Goal: Obtain resource: Obtain resource

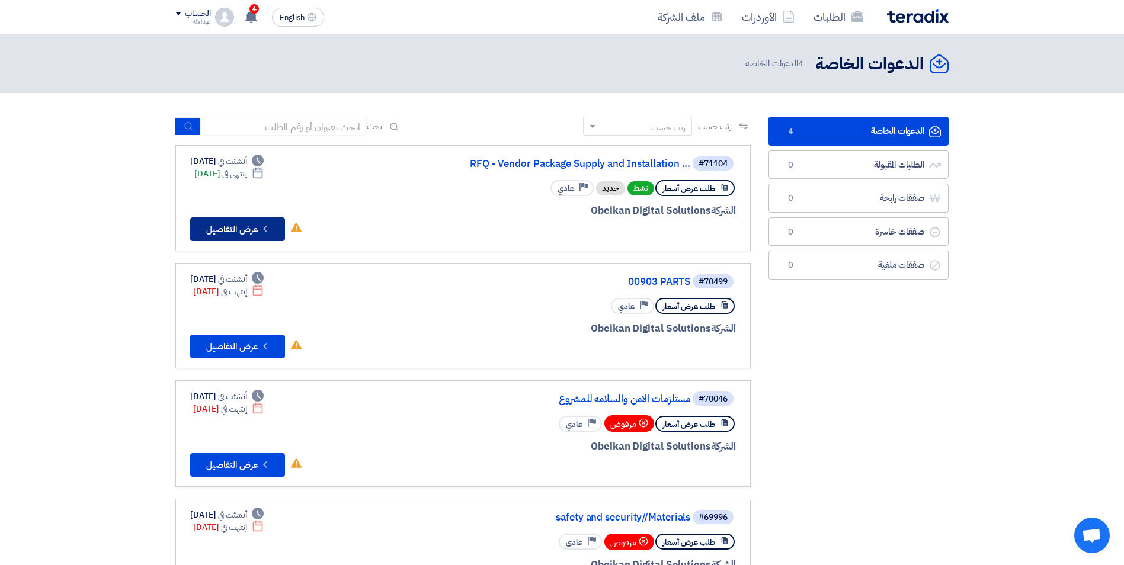
click at [233, 234] on button "Check details عرض التفاصيل" at bounding box center [237, 229] width 95 height 24
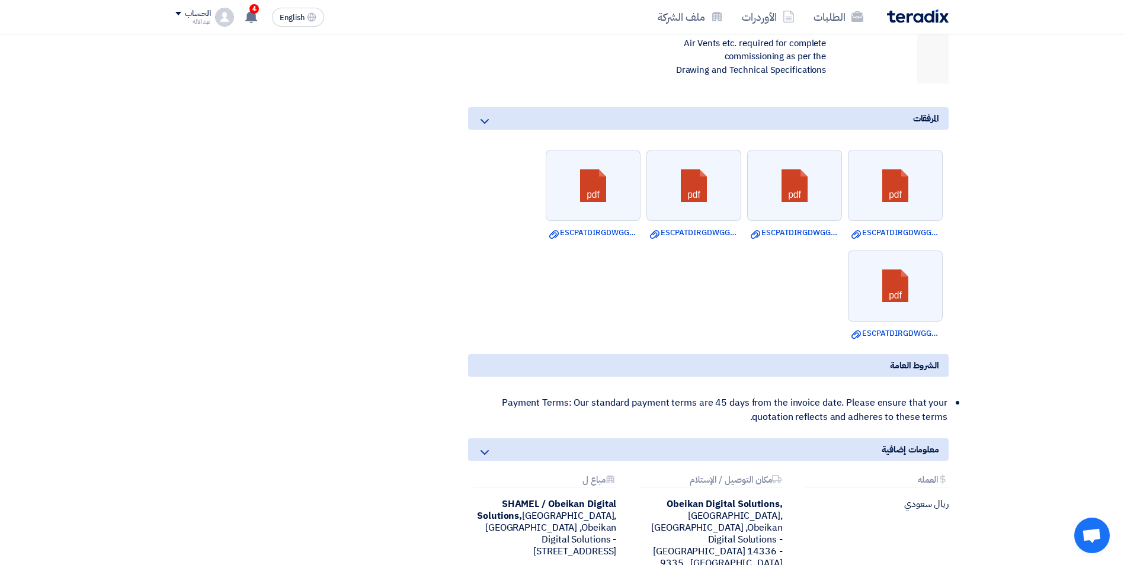
scroll to position [1066, 0]
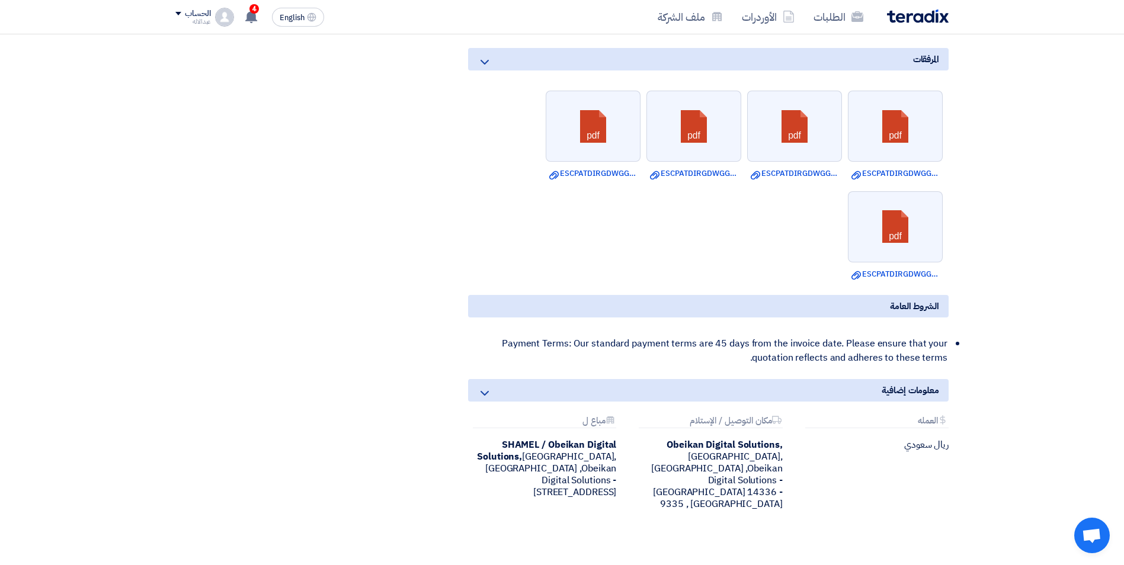
click at [666, 446] on b "Obeikan Digital Solutions," at bounding box center [724, 445] width 116 height 14
drag, startPoint x: 502, startPoint y: 444, endPoint x: 618, endPoint y: 447, distance: 116.2
click at [618, 447] on div "Attachments مباع ل SHAMEL / Obeikan Digital Solutions, [GEOGRAPHIC_DATA], [GEOG…" at bounding box center [542, 463] width 166 height 94
copy b "SHAMEL / Obeikan Digital"
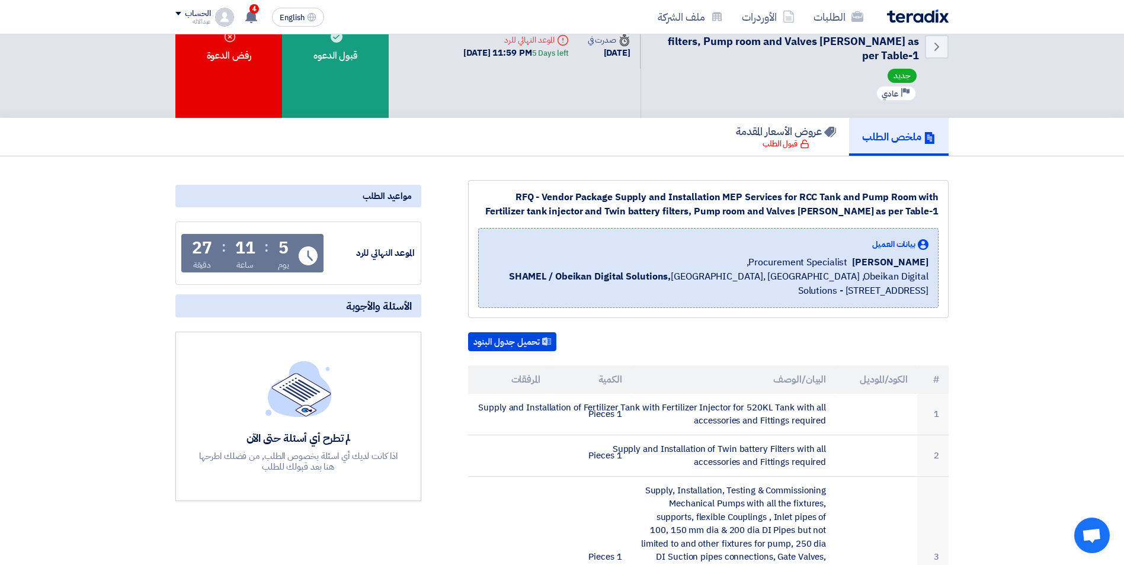
scroll to position [0, 0]
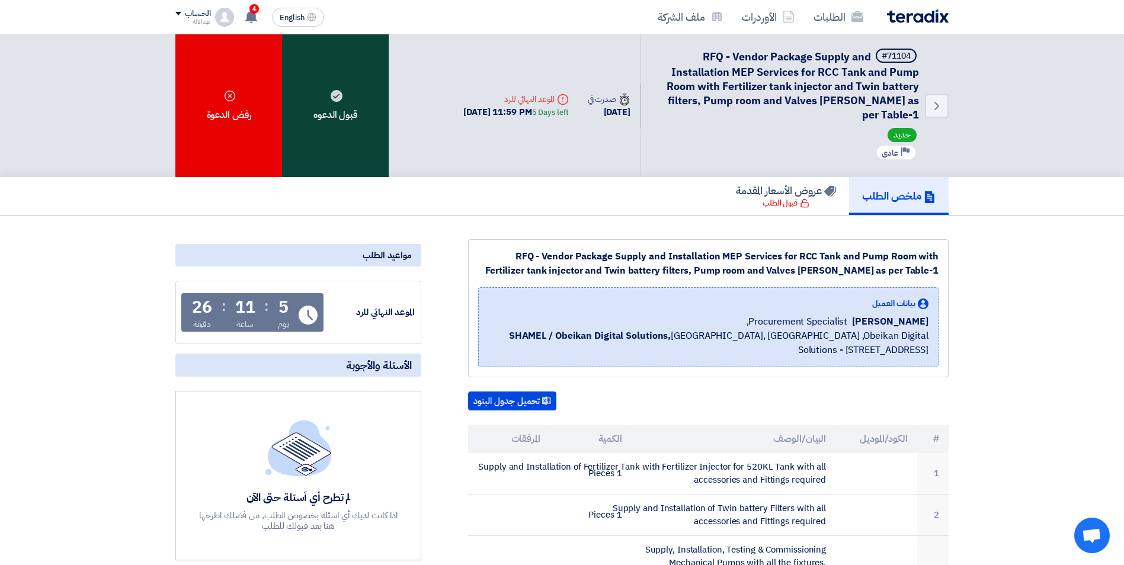
click at [336, 97] on icon at bounding box center [337, 96] width 12 height 12
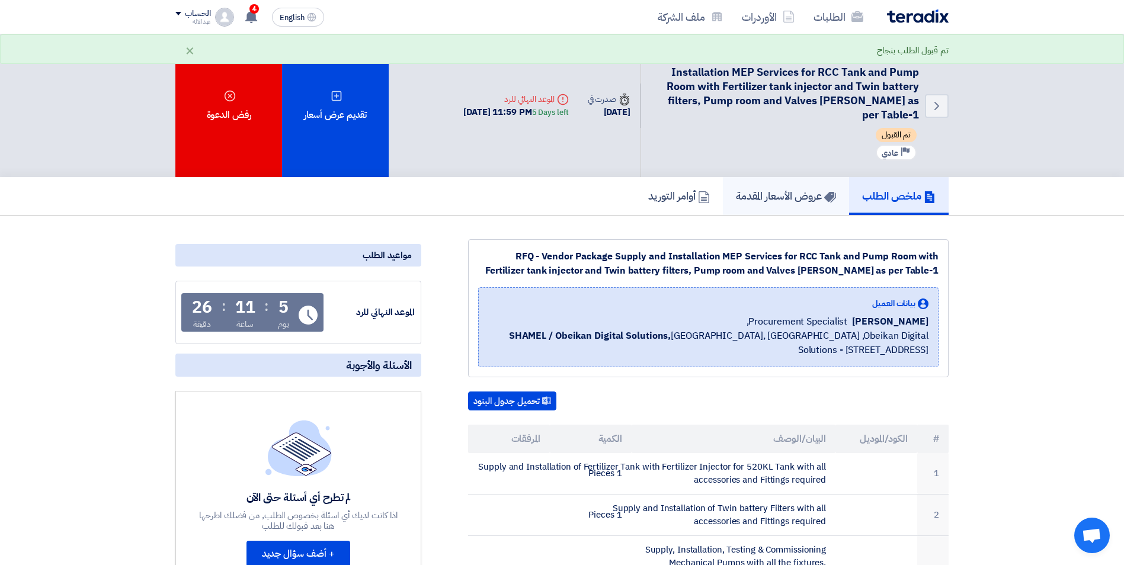
click at [783, 197] on h5 "عروض الأسعار المقدمة" at bounding box center [786, 196] width 100 height 14
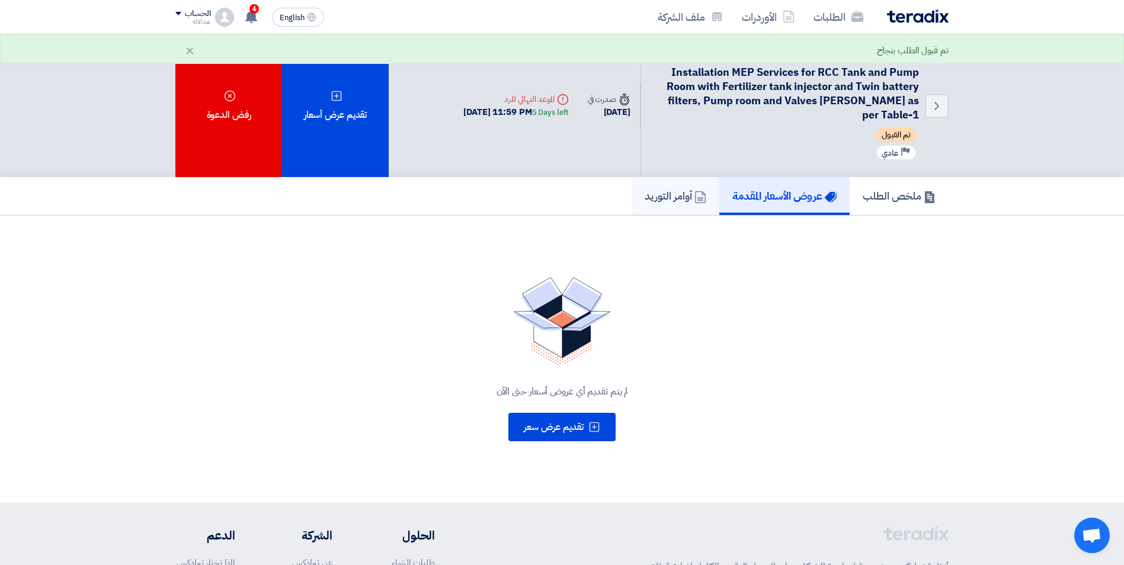
click at [660, 200] on h5 "أوامر التوريد" at bounding box center [676, 196] width 62 height 14
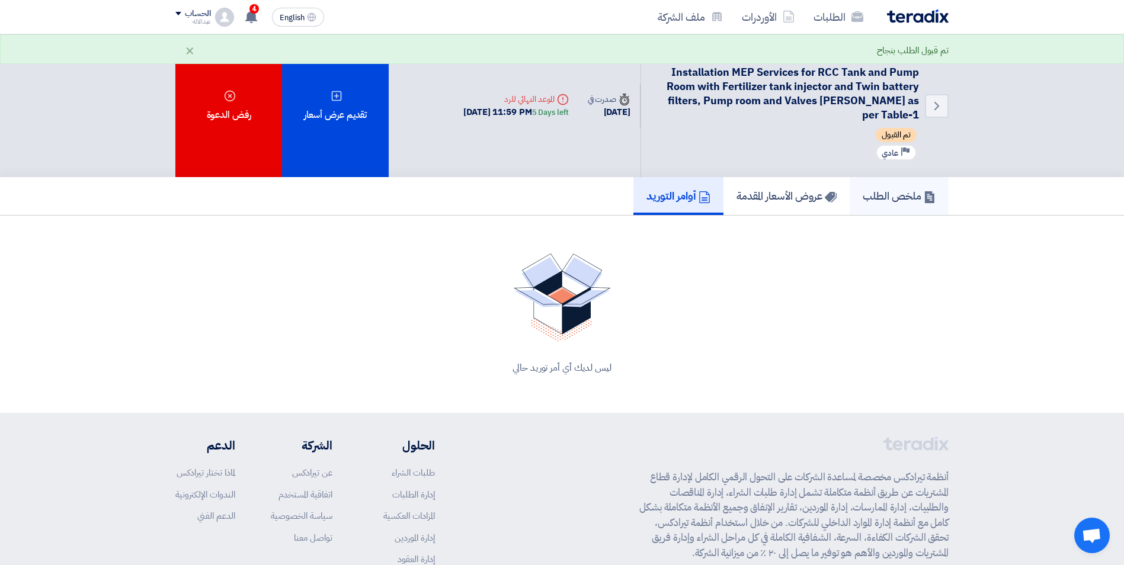
click at [883, 197] on h5 "ملخص الطلب" at bounding box center [899, 196] width 73 height 14
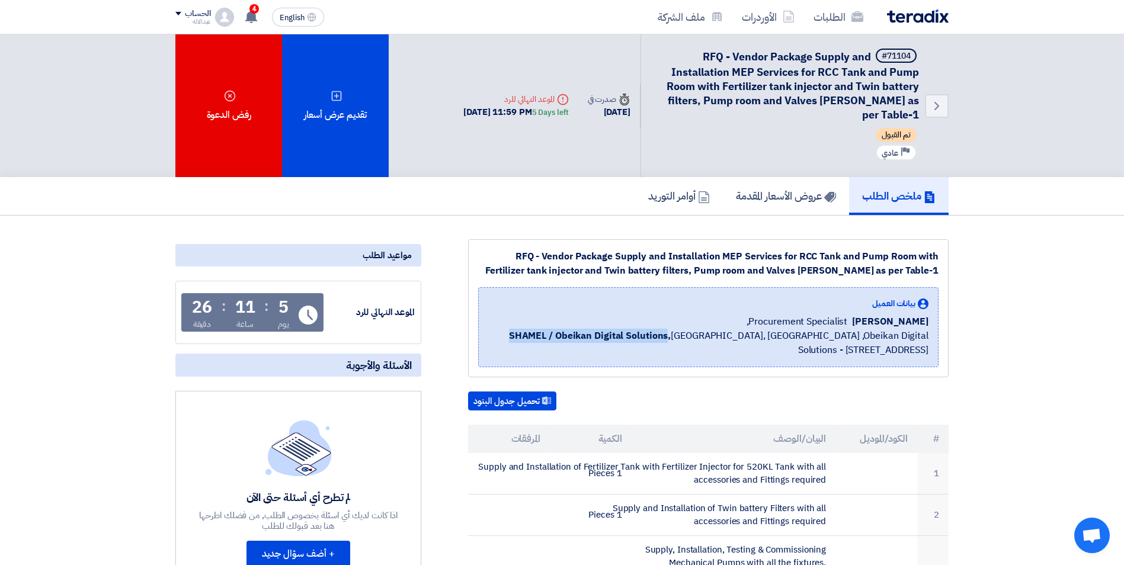
drag, startPoint x: 504, startPoint y: 337, endPoint x: 658, endPoint y: 338, distance: 154.6
click at [658, 338] on b "SHAMEL / Obeikan Digital Solutions," at bounding box center [590, 336] width 162 height 14
copy b "SHAMEL / Obeikan Digital Solutions"
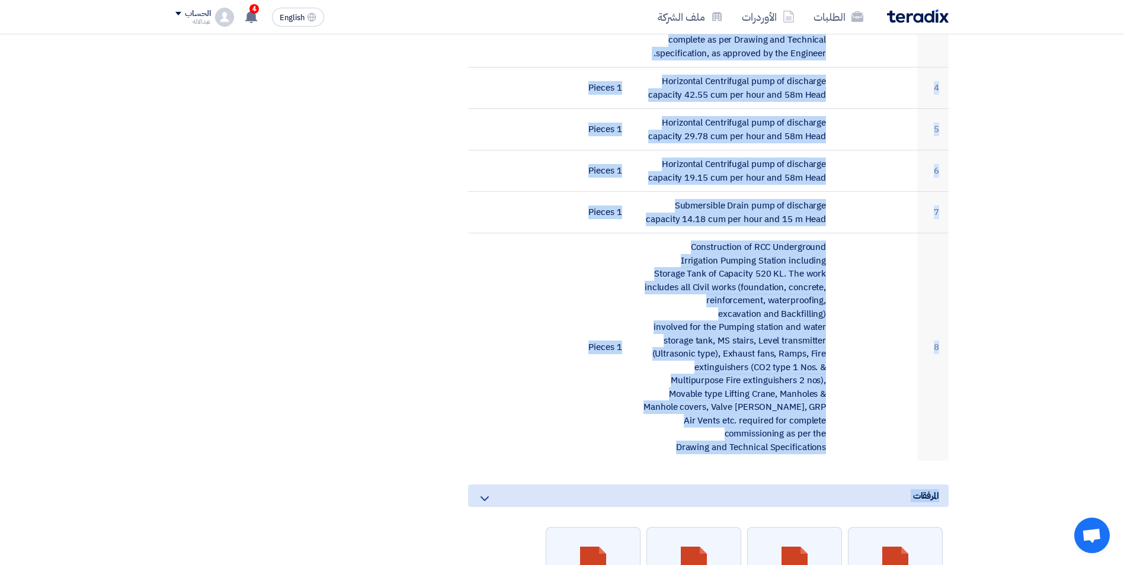
scroll to position [633, 0]
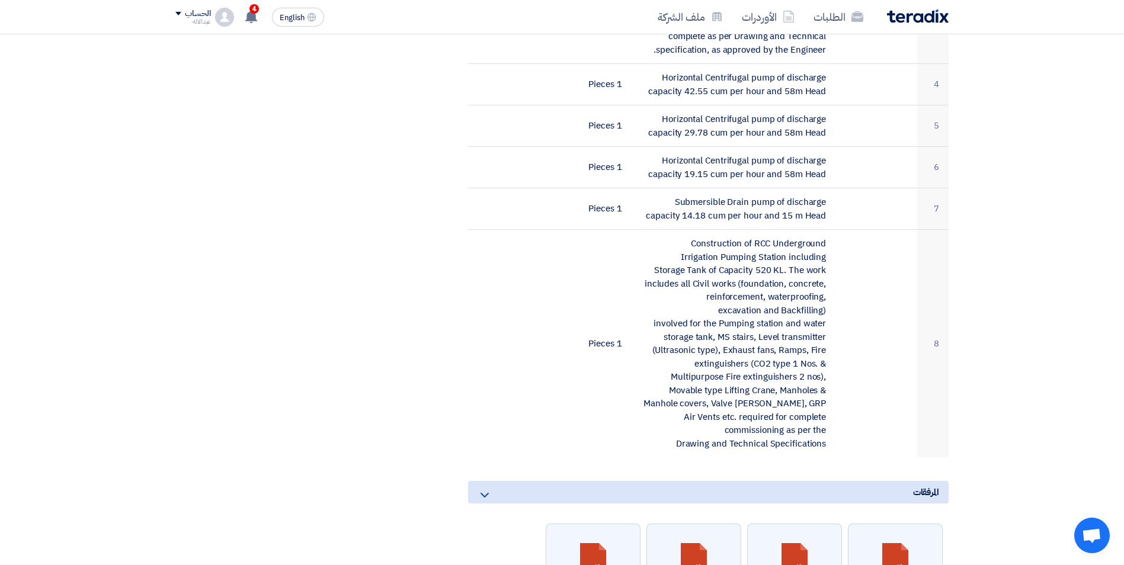
drag, startPoint x: 948, startPoint y: 224, endPoint x: 970, endPoint y: 411, distance: 188.6
click at [970, 411] on section "RFQ - Vendor Package Supply and Installation MEP Services for RCC Tank and Pump…" at bounding box center [562, 305] width 1124 height 1446
click at [972, 409] on section "RFQ - Vendor Package Supply and Installation MEP Services for RCC Tank and Pump…" at bounding box center [562, 305] width 1124 height 1446
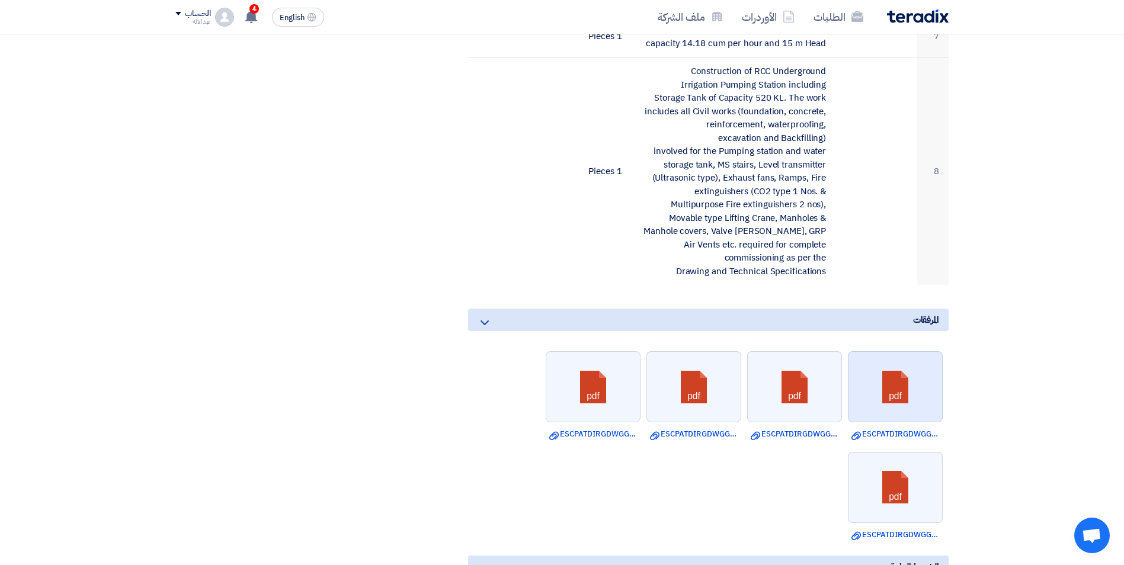
scroll to position [811, 0]
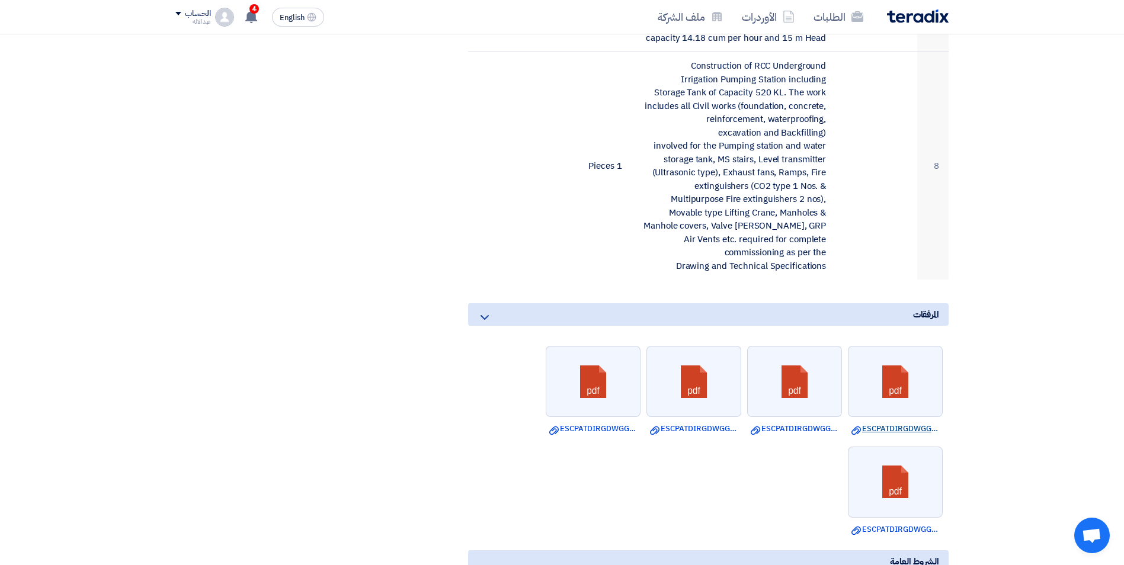
click at [895, 432] on link "Download file ESCPATDIRGDWGG__Copy.pdf" at bounding box center [895, 429] width 88 height 12
click at [900, 385] on link at bounding box center [895, 382] width 95 height 71
click at [805, 392] on link at bounding box center [795, 382] width 95 height 71
click at [689, 399] on link at bounding box center [694, 382] width 95 height 71
click at [597, 395] on link at bounding box center [593, 382] width 95 height 71
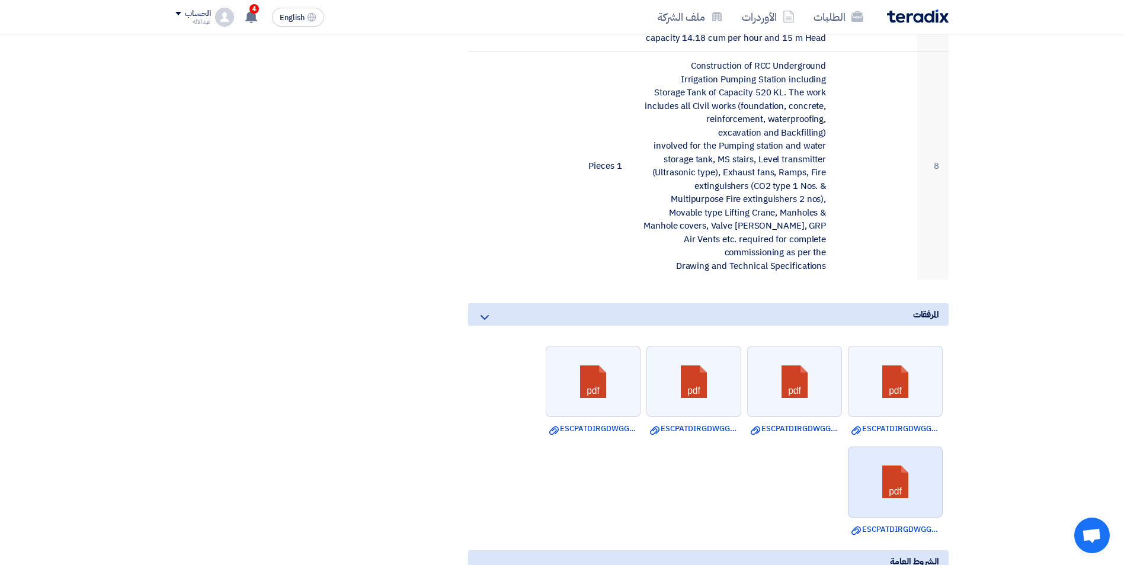
drag, startPoint x: 885, startPoint y: 482, endPoint x: 891, endPoint y: 483, distance: 6.0
click at [886, 482] on link at bounding box center [895, 482] width 95 height 71
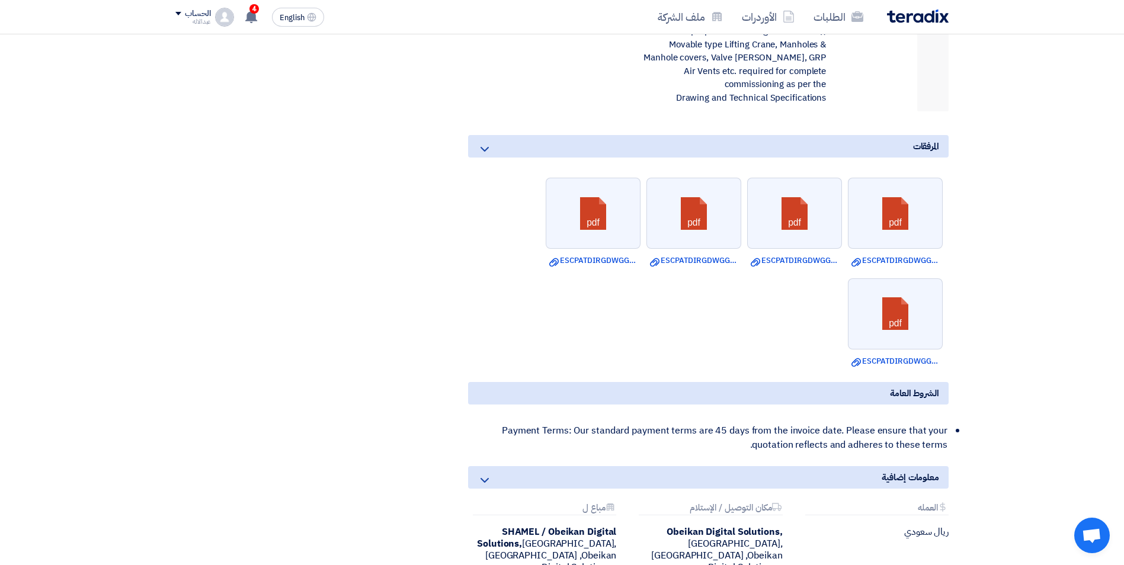
scroll to position [1048, 0]
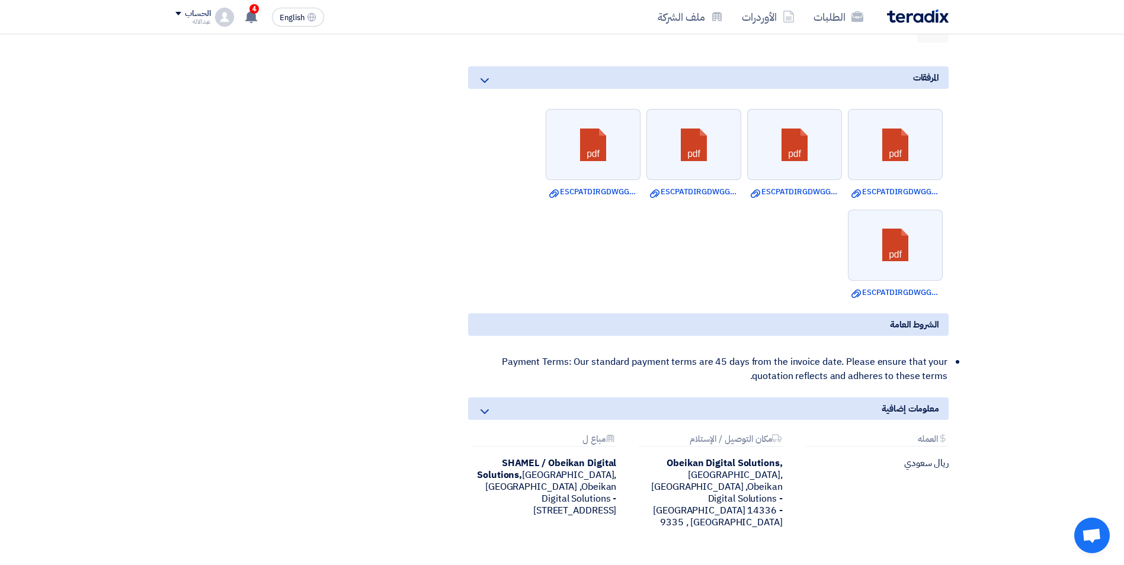
click at [523, 270] on ul "pdf Download file ESCPATDIRGDWGG__Copy.pdf pdf Download file ESCPATDIRGDWGG.pdf…" at bounding box center [708, 203] width 480 height 201
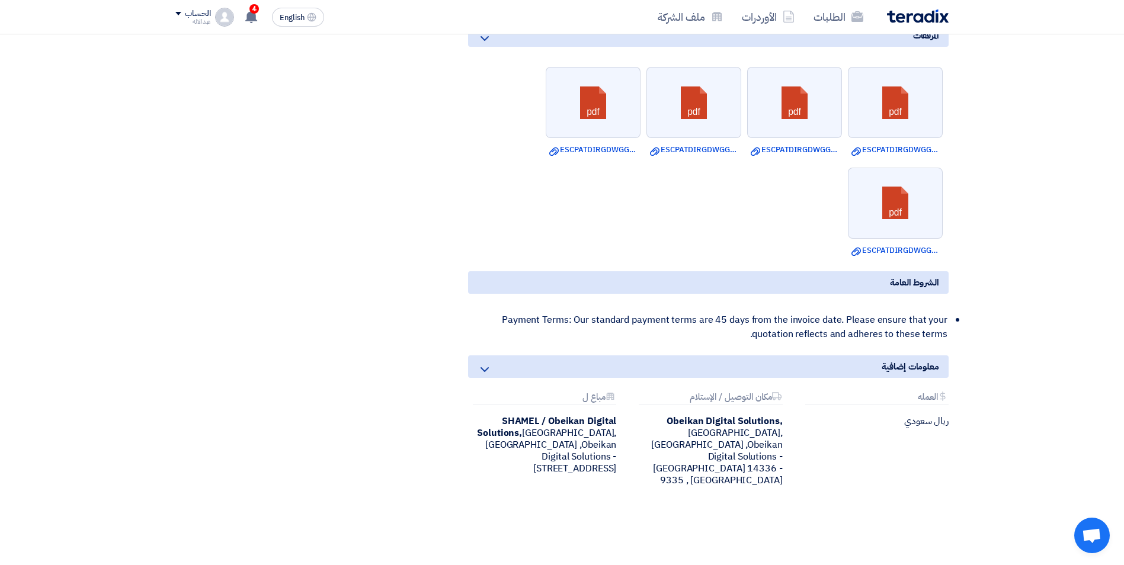
scroll to position [1107, 0]
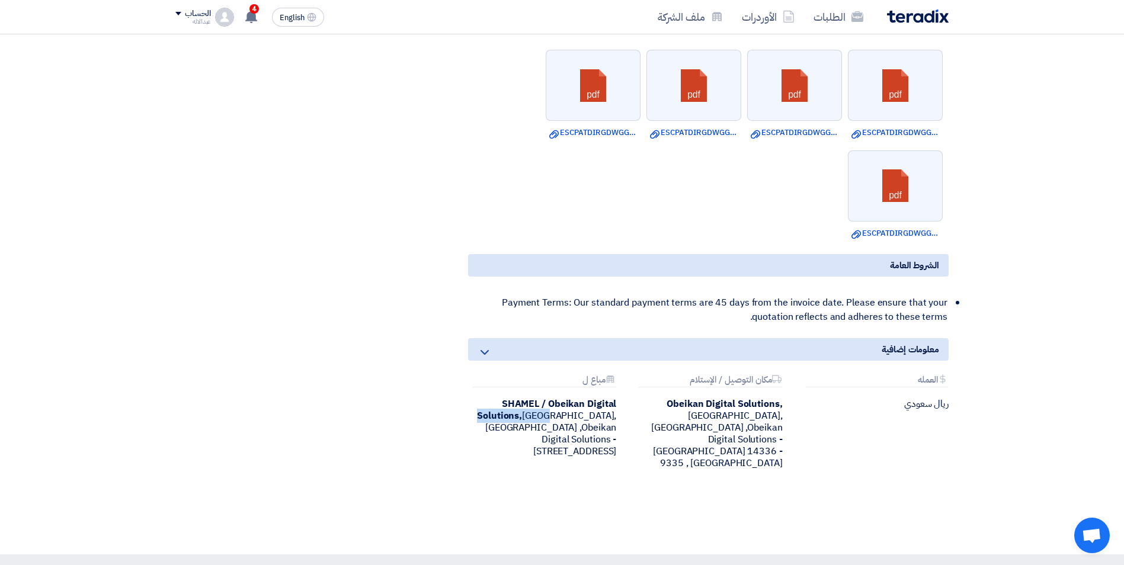
drag, startPoint x: 504, startPoint y: 402, endPoint x: 547, endPoint y: 421, distance: 47.2
click at [547, 421] on div "SHAMEL / Obeikan Digital Solutions, [GEOGRAPHIC_DATA], [GEOGRAPHIC_DATA] ,Obeik…" at bounding box center [542, 427] width 148 height 59
drag, startPoint x: 547, startPoint y: 421, endPoint x: 504, endPoint y: 405, distance: 45.6
click at [504, 405] on b "SHAMEL / Obeikan Digital Solutions," at bounding box center [546, 410] width 139 height 26
click at [503, 402] on b "SHAMEL / Obeikan Digital Solutions," at bounding box center [546, 410] width 139 height 26
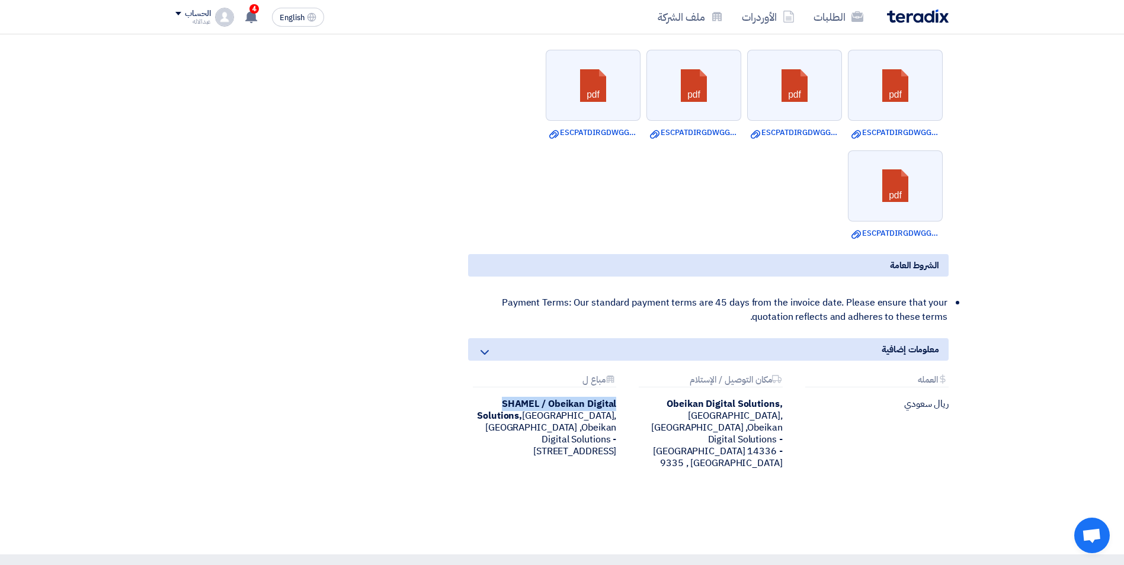
drag, startPoint x: 503, startPoint y: 402, endPoint x: 620, endPoint y: 404, distance: 117.3
click at [620, 404] on div "Attachments مباع ل SHAMEL / Obeikan Digital Solutions, [GEOGRAPHIC_DATA], [GEOG…" at bounding box center [542, 422] width 166 height 94
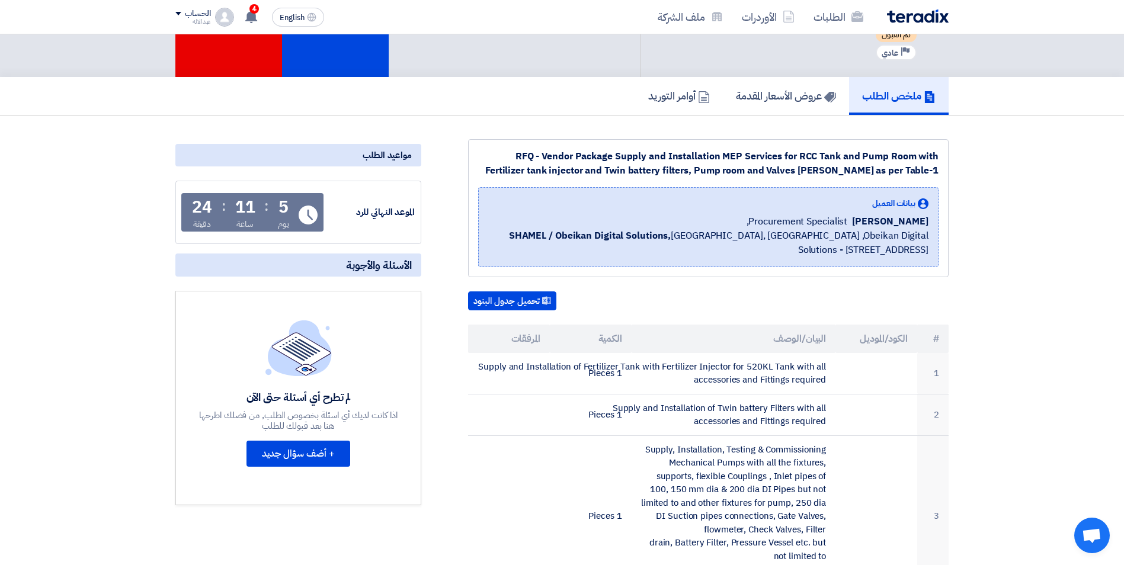
scroll to position [0, 0]
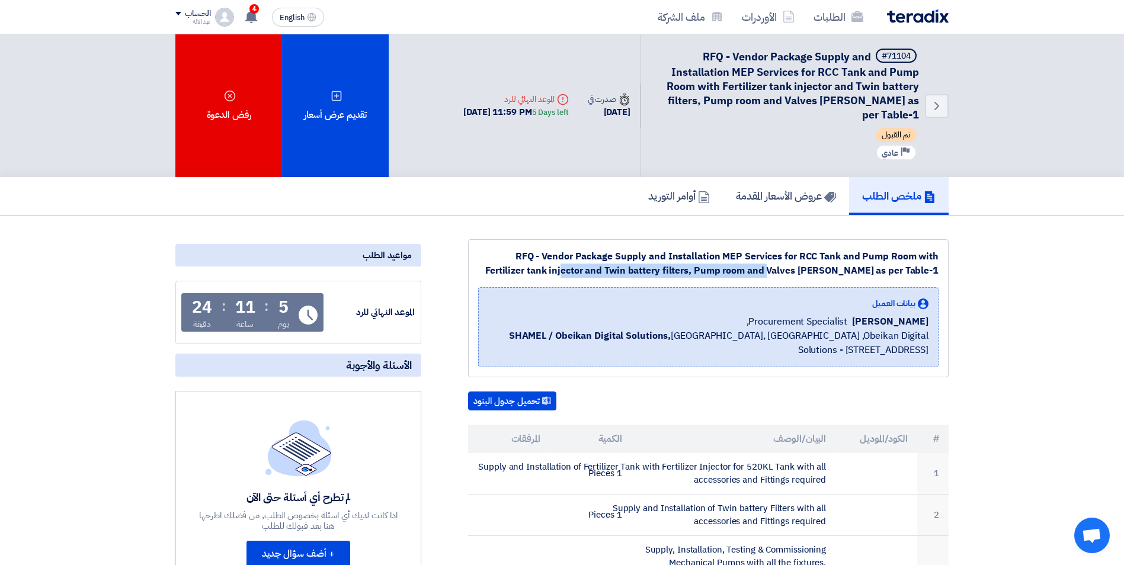
drag, startPoint x: 481, startPoint y: 256, endPoint x: 756, endPoint y: 264, distance: 275.0
click at [756, 264] on div "RFQ - Vendor Package Supply and Installation MEP Services for RCC Tank and Pump…" at bounding box center [708, 263] width 460 height 28
click at [940, 276] on div "RFQ - Vendor Package Supply and Installation MEP Services for RCC Tank and Pump…" at bounding box center [708, 308] width 480 height 138
drag, startPoint x: 556, startPoint y: 275, endPoint x: 644, endPoint y: 270, distance: 88.5
click at [644, 270] on div "RFQ - Vendor Package Supply and Installation MEP Services for RCC Tank and Pump…" at bounding box center [708, 263] width 460 height 28
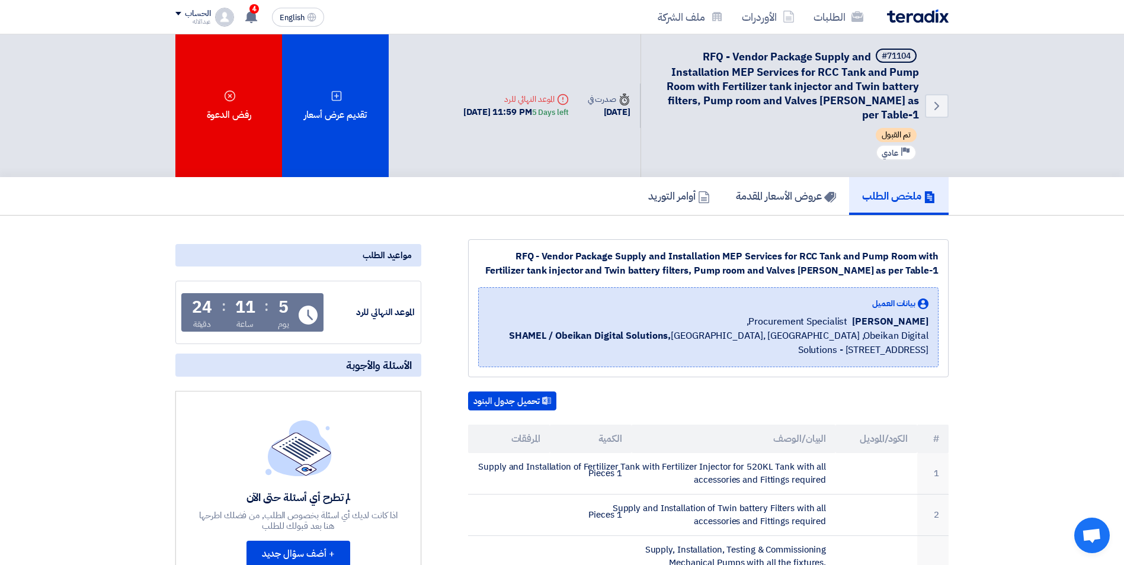
click at [768, 361] on div "بيانات العميل [PERSON_NAME] Procurement Specialist, SHAMEL / Obeikan Digital So…" at bounding box center [708, 327] width 460 height 80
drag, startPoint x: 768, startPoint y: 361, endPoint x: 931, endPoint y: 318, distance: 169.3
click at [931, 318] on div "بيانات العميل [PERSON_NAME] Procurement Specialist, SHAMEL / Obeikan Digital So…" at bounding box center [708, 327] width 460 height 80
copy div "[PERSON_NAME] Procurement Specialist, SHAMEL / Obeikan Digital Solutions, [GEOG…"
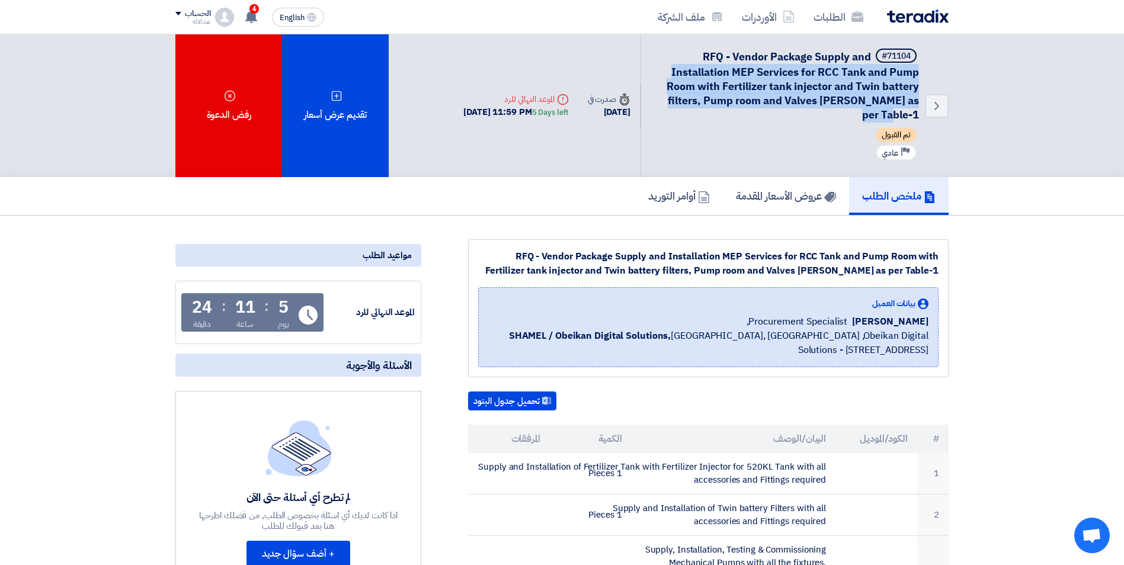
drag, startPoint x: 700, startPoint y: 53, endPoint x: 874, endPoint y: 116, distance: 184.9
click at [874, 116] on h5 "#71104 RFQ - Vendor Package Supply and Installation MEP Services for RCC Tank a…" at bounding box center [787, 85] width 264 height 73
click at [872, 116] on h5 "#71104 RFQ - Vendor Package Supply and Installation MEP Services for RCC Tank a…" at bounding box center [787, 85] width 264 height 73
drag, startPoint x: 864, startPoint y: 119, endPoint x: 915, endPoint y: 54, distance: 82.7
click at [915, 54] on h5 "#71104 RFQ - Vendor Package Supply and Installation MEP Services for RCC Tank a…" at bounding box center [787, 85] width 264 height 73
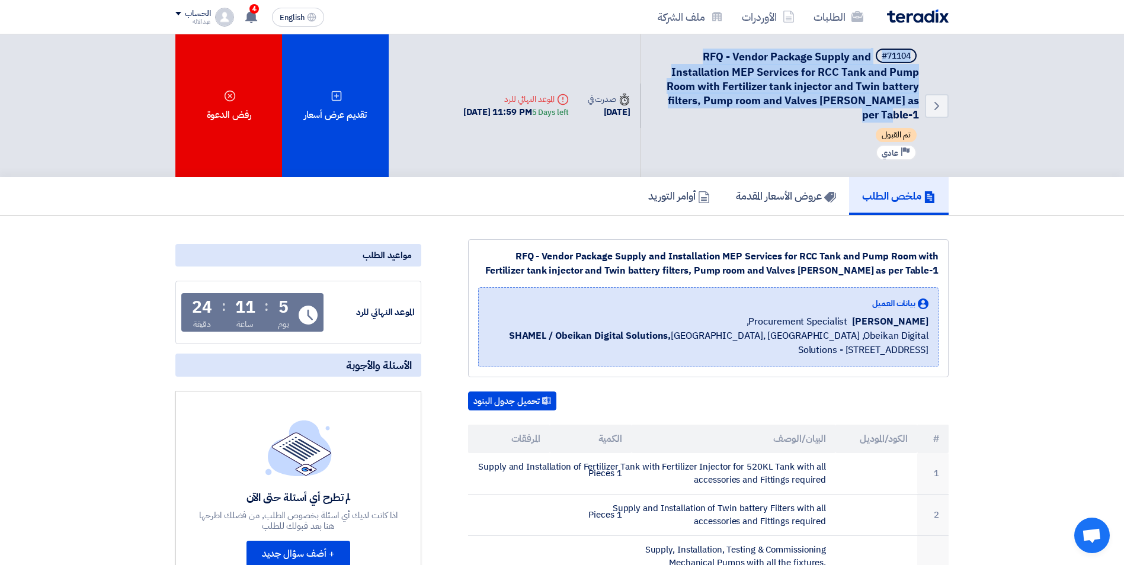
copy h5 "#71104 RFQ - Vendor Package Supply and Installation MEP Services for RCC Tank a…"
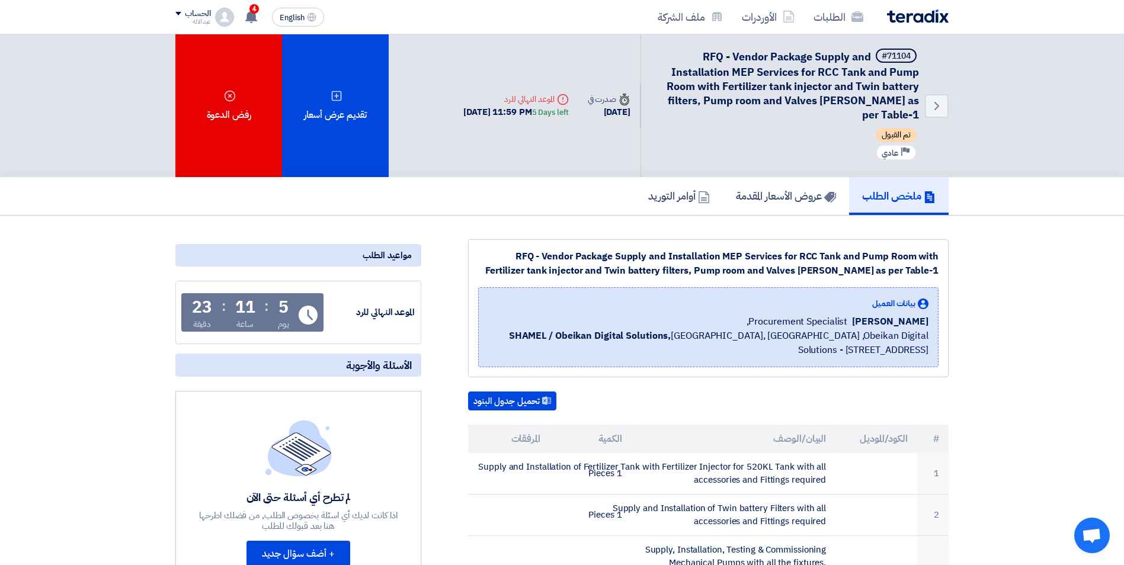
click at [788, 142] on div "تم القبول" at bounding box center [787, 136] width 264 height 17
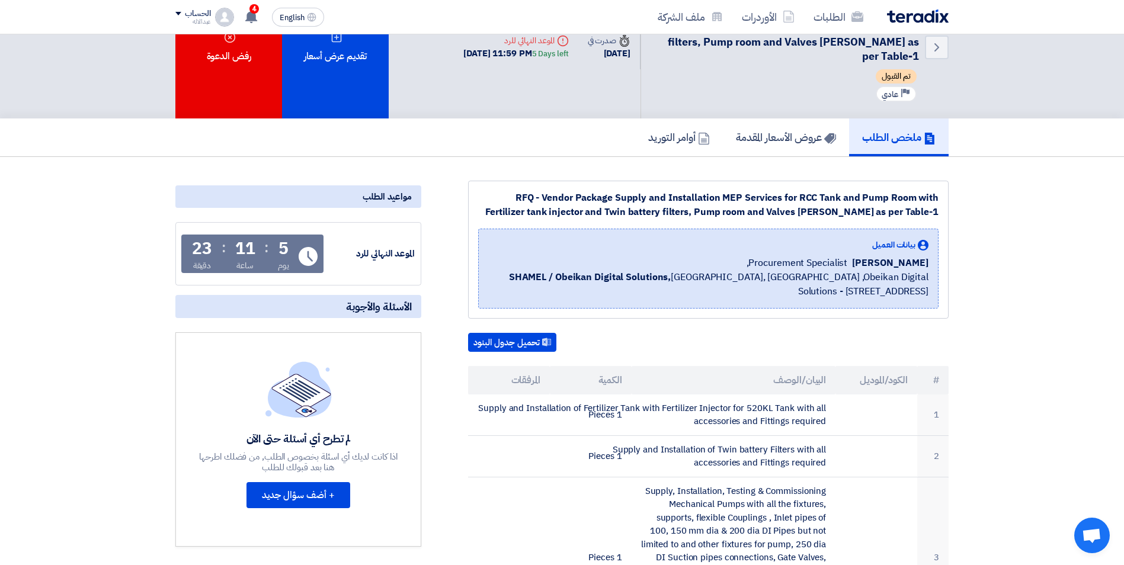
scroll to position [59, 0]
click at [518, 341] on button "تحميل جدول البنود" at bounding box center [512, 341] width 88 height 19
